Goal: Task Accomplishment & Management: Complete application form

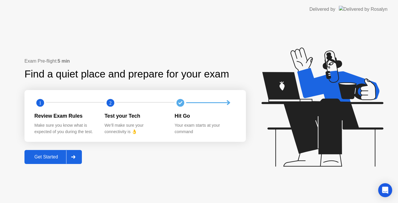
click at [50, 155] on div "Get Started" at bounding box center [46, 157] width 40 height 5
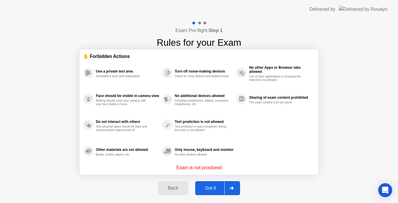
click at [210, 187] on div "Got it" at bounding box center [210, 188] width 27 height 5
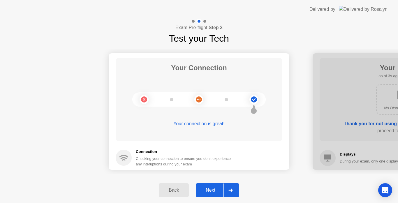
click at [206, 188] on div "Next" at bounding box center [211, 190] width 26 height 5
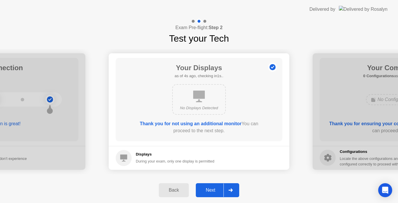
click at [206, 188] on div "Next" at bounding box center [211, 190] width 26 height 5
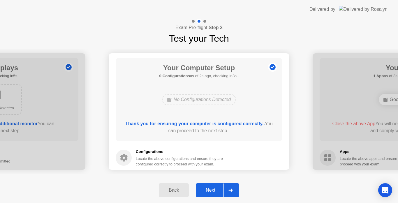
click at [206, 188] on div "Next" at bounding box center [211, 190] width 26 height 5
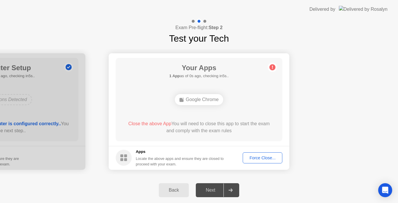
click at [252, 159] on div "Force Close..." at bounding box center [263, 158] width 36 height 5
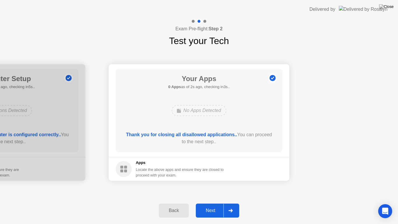
click at [212, 203] on div "Next" at bounding box center [211, 210] width 26 height 5
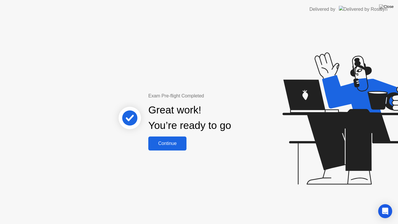
click at [179, 146] on div "Continue" at bounding box center [167, 143] width 35 height 5
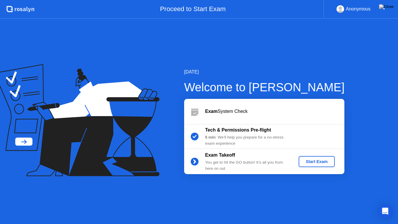
click at [313, 160] on div "Start Exam" at bounding box center [316, 161] width 31 height 5
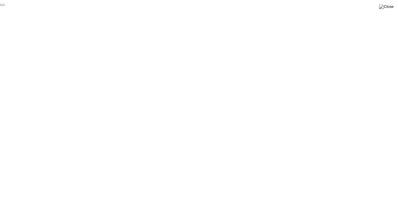
click at [5, 6] on button "End Proctoring Session" at bounding box center [2, 5] width 5 height 2
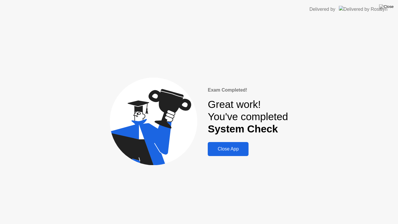
click at [229, 151] on div "Close App" at bounding box center [228, 148] width 37 height 5
